Goal: Find specific page/section: Find specific page/section

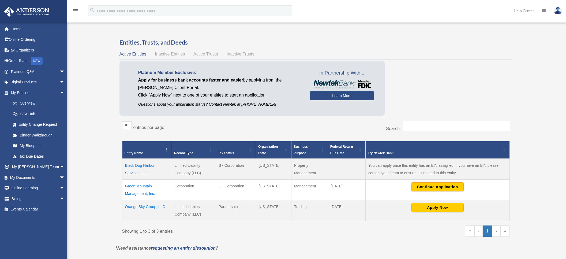
scroll to position [80, 0]
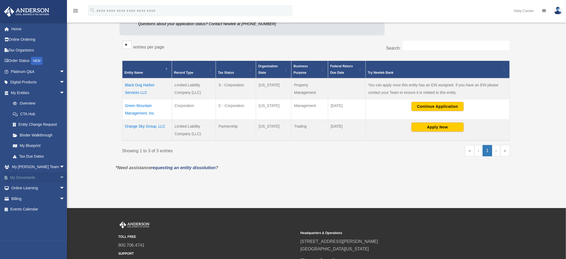
click at [27, 177] on link "My Documents arrow_drop_down" at bounding box center [38, 177] width 69 height 11
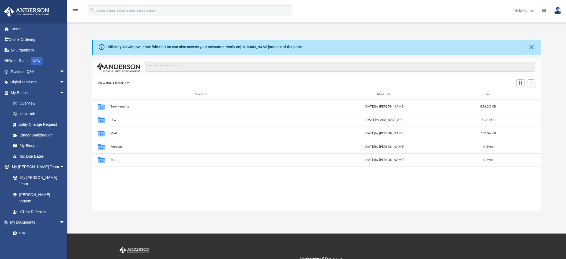
scroll to position [115, 443]
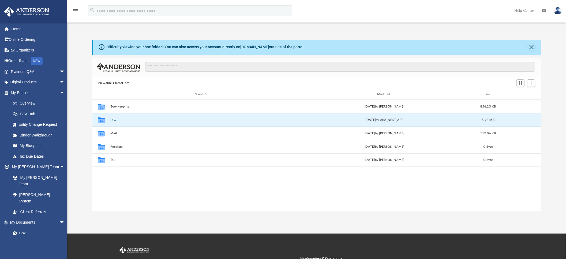
click at [112, 118] on button "Law" at bounding box center [200, 119] width 181 height 3
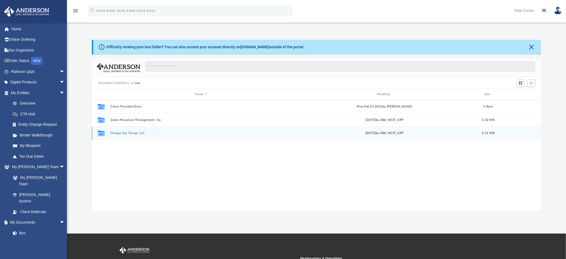
click at [124, 131] on button "Orange Sky Group, LLC" at bounding box center [200, 132] width 181 height 3
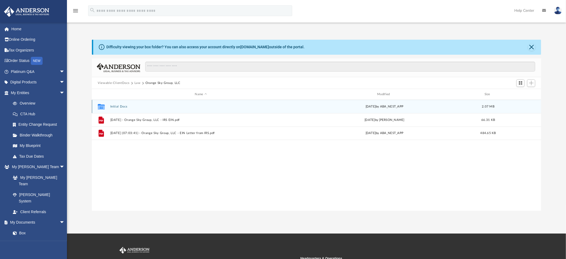
click at [111, 104] on div "Collaborated Folder Initial Docs Fri Feb 28 2025 by ABA_NEST_APP 2.07 MB" at bounding box center [316, 106] width 449 height 13
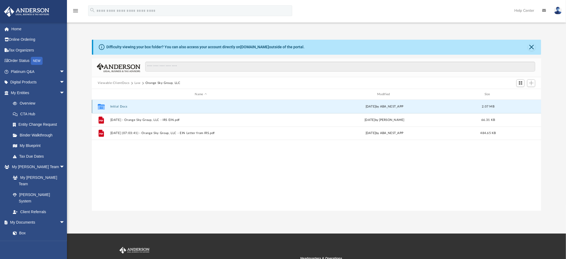
click at [114, 106] on button "Initial Docs" at bounding box center [200, 106] width 181 height 3
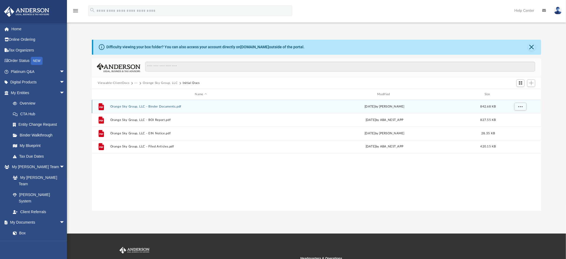
click at [146, 106] on button "Orange Sky Group, LLC - Binder Documents.pdf" at bounding box center [200, 106] width 181 height 3
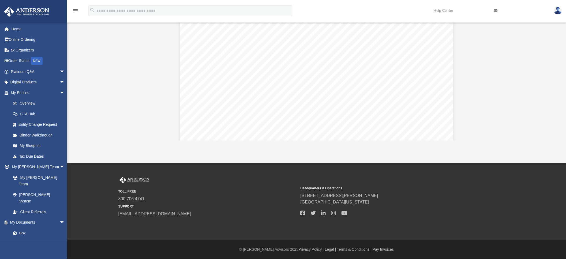
scroll to position [4501, 0]
